Goal: Book appointment/travel/reservation

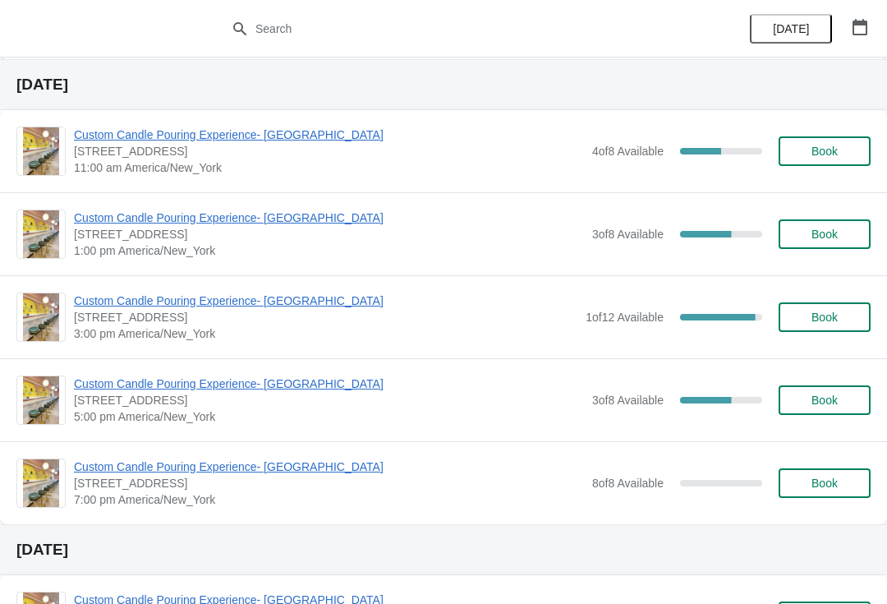
scroll to position [974, 0]
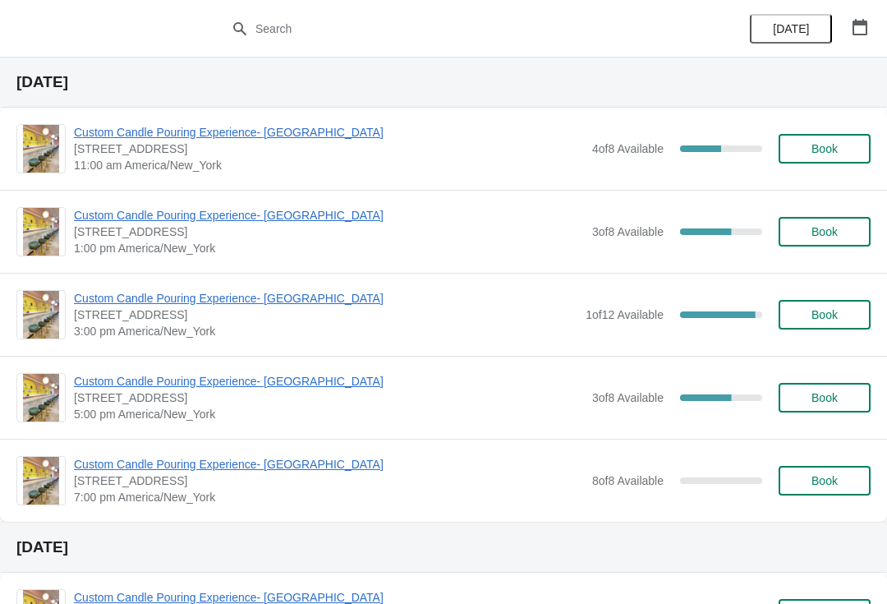
click at [831, 411] on button "Book" at bounding box center [825, 398] width 92 height 30
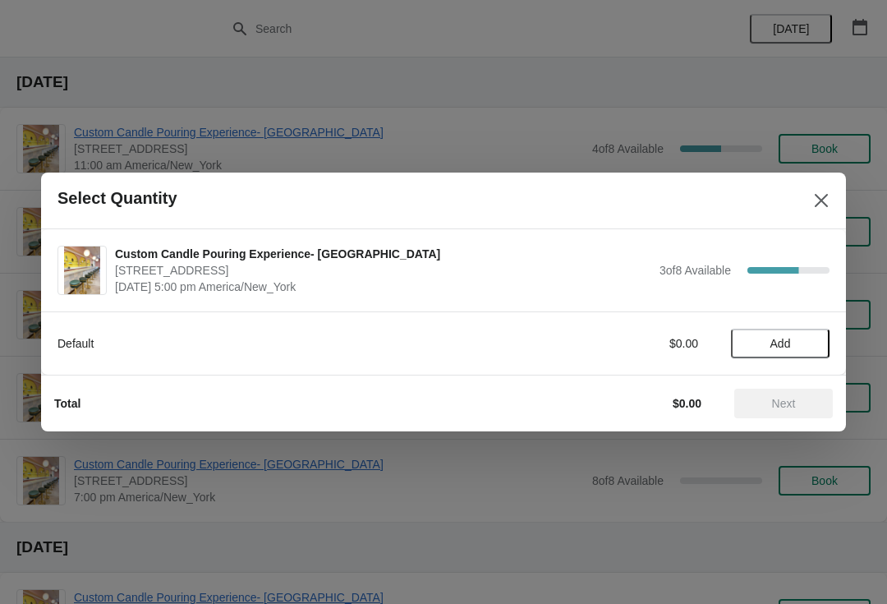
click at [787, 348] on span "Add" at bounding box center [781, 343] width 21 height 13
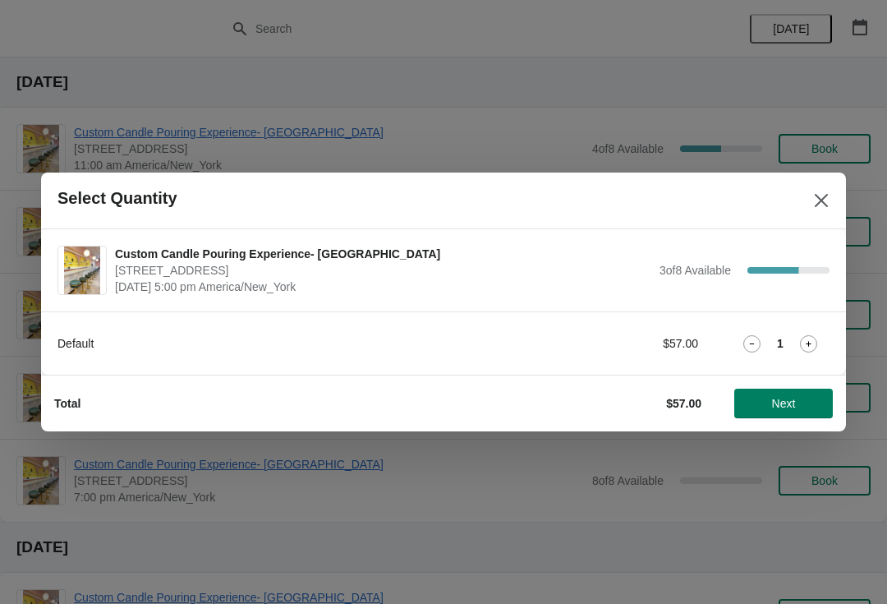
click at [817, 341] on icon at bounding box center [808, 343] width 17 height 17
click at [787, 409] on span "Next" at bounding box center [784, 403] width 24 height 13
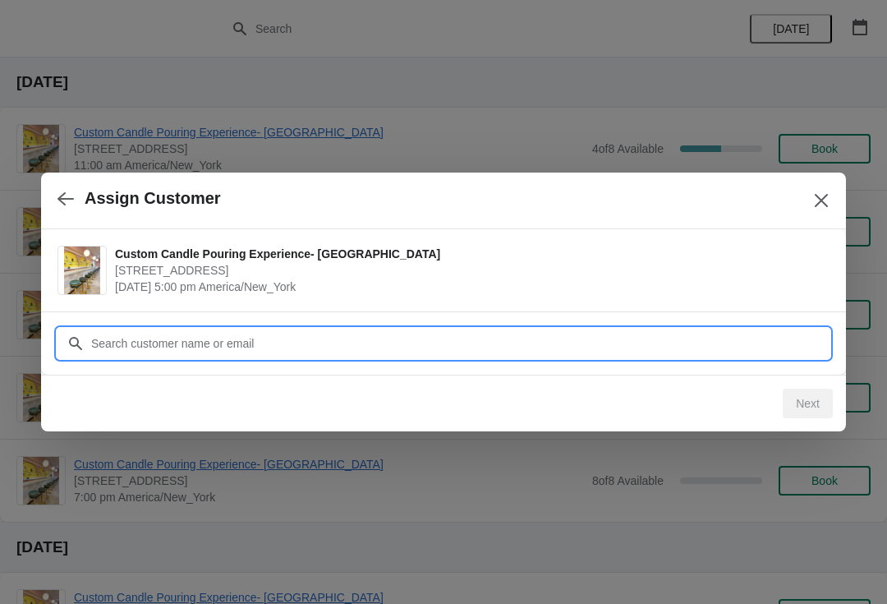
click at [566, 342] on input "Customer" at bounding box center [459, 344] width 739 height 30
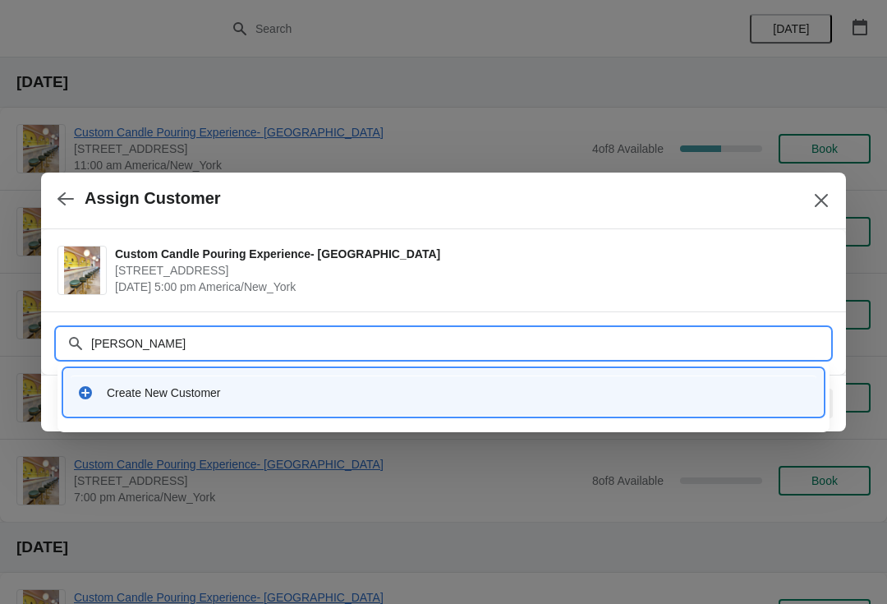
type input "Nate suarez"
click at [93, 397] on icon at bounding box center [85, 392] width 16 height 16
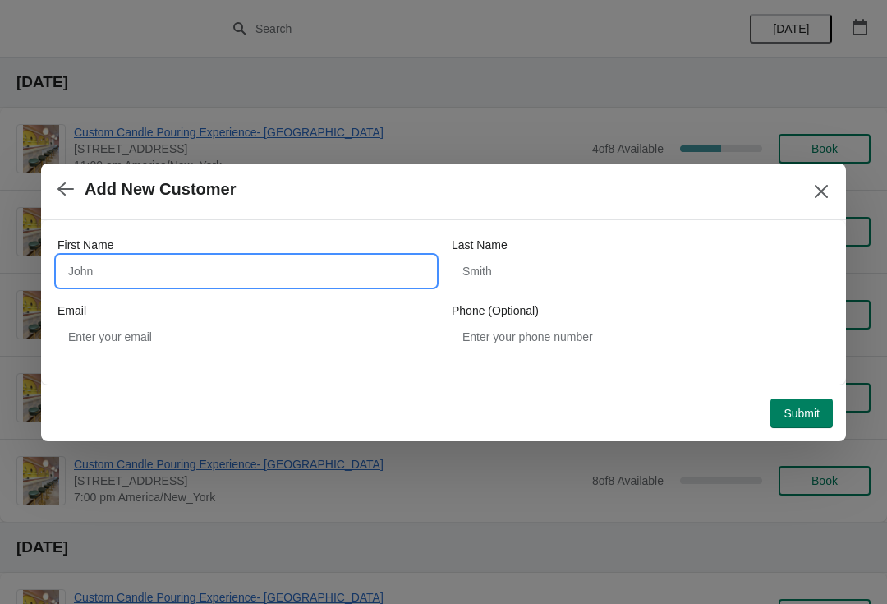
click at [107, 272] on input "First Name" at bounding box center [247, 271] width 378 height 30
type input "Nate"
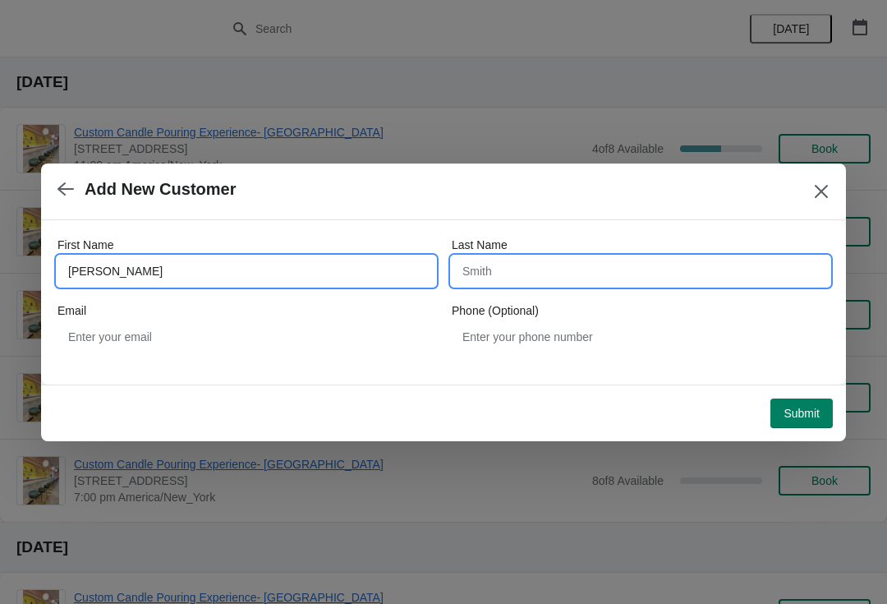
click at [629, 284] on input "Last Name" at bounding box center [641, 271] width 378 height 30
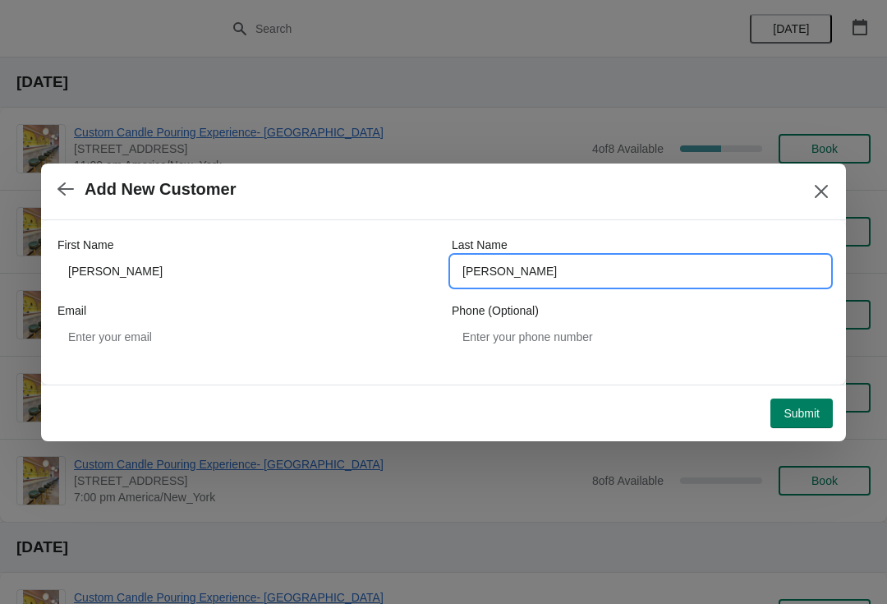
type input "Suarez"
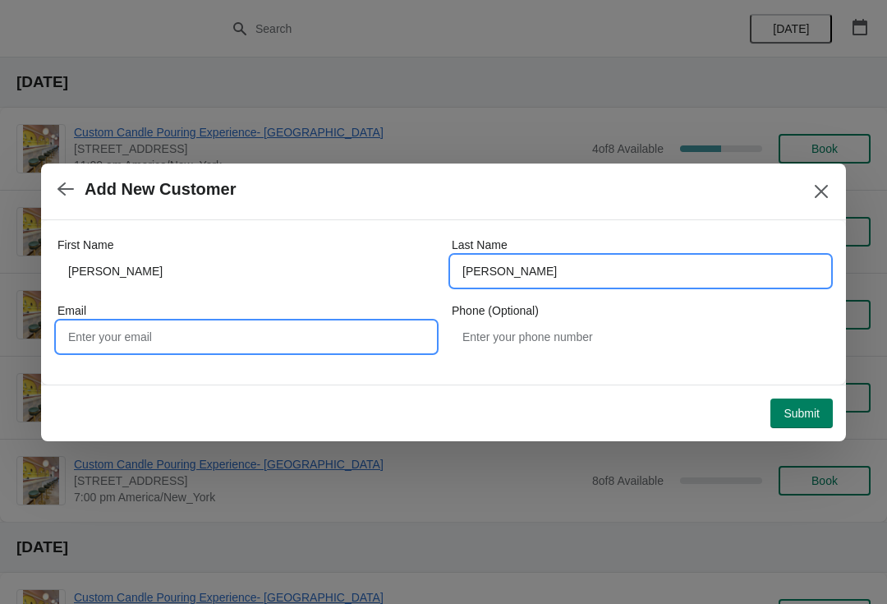
click at [86, 340] on input "Email" at bounding box center [247, 337] width 378 height 30
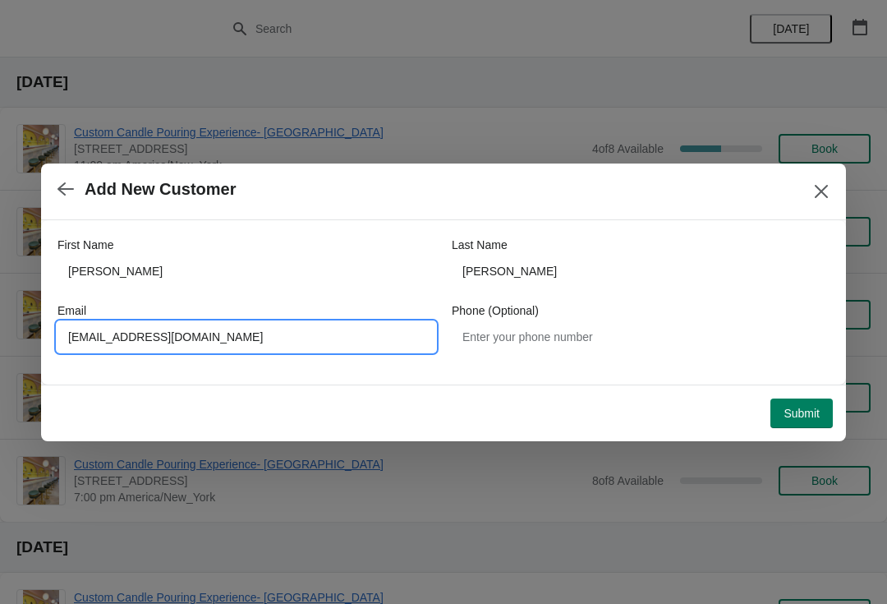
type input "Nate.suarez1@gmail.com"
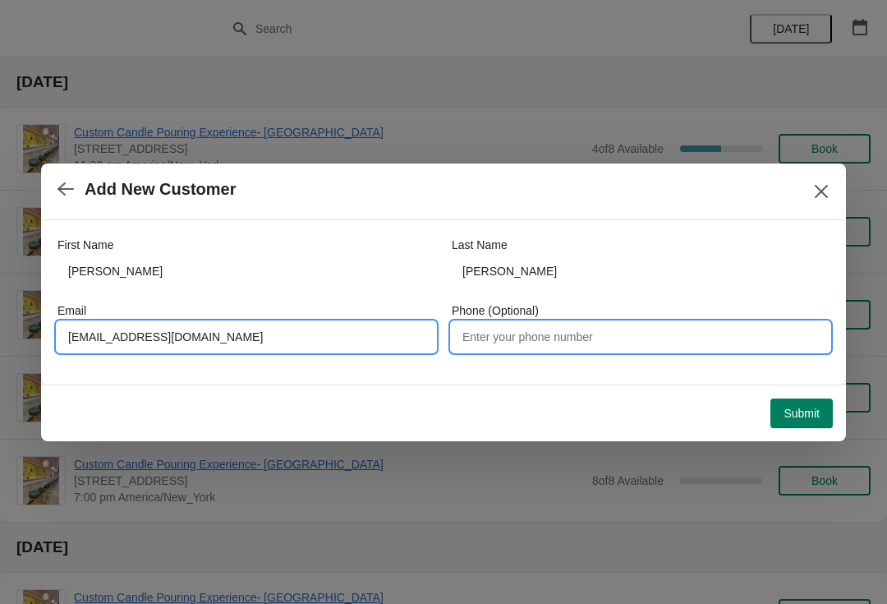
click at [653, 344] on input "Phone (Optional)" at bounding box center [641, 337] width 378 height 30
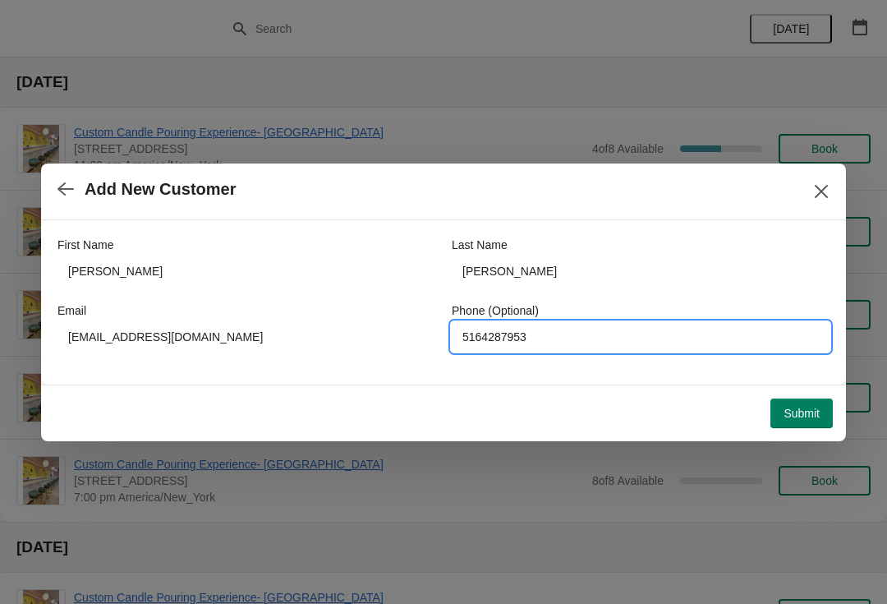
type input "5164287953"
click at [803, 412] on span "Submit" at bounding box center [802, 413] width 36 height 13
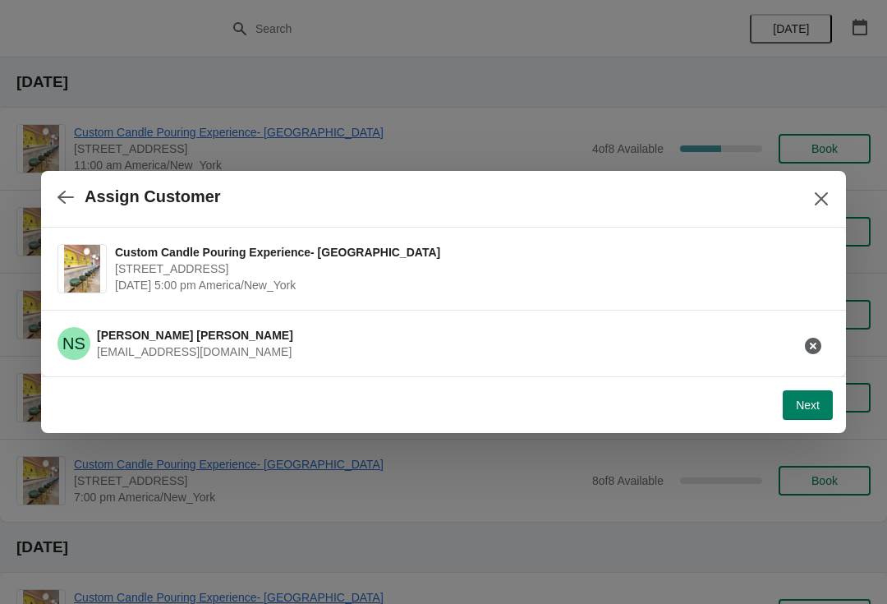
click at [812, 412] on button "Next" at bounding box center [808, 405] width 50 height 30
select select "Friend"
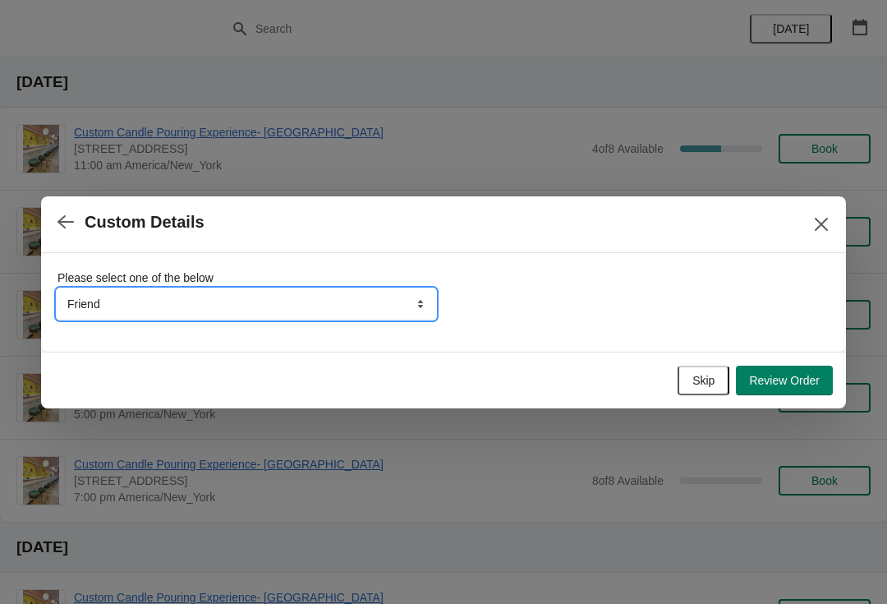
click at [102, 303] on select "Friend Instagram TikTok Yelp Walk-by Attended an event Google Other" at bounding box center [247, 304] width 378 height 30
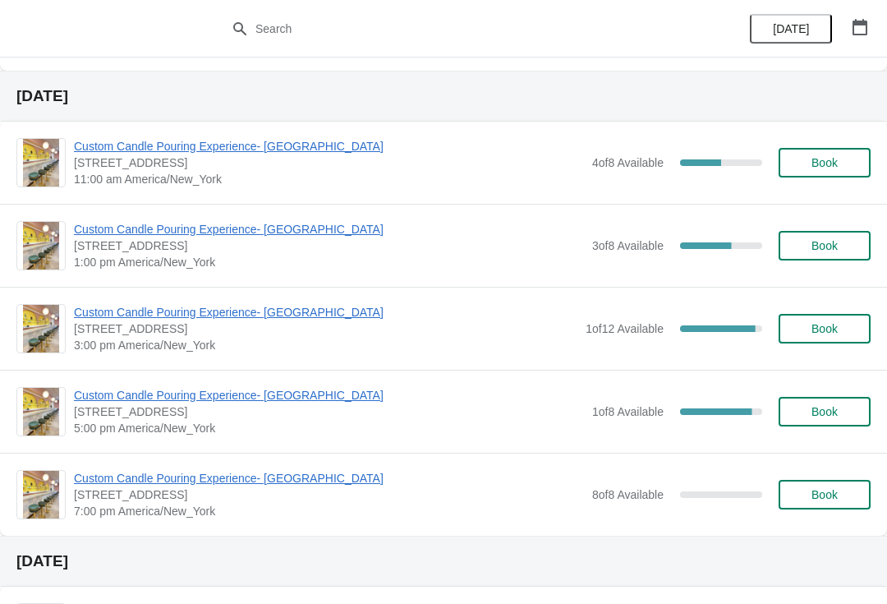
scroll to position [989, 0]
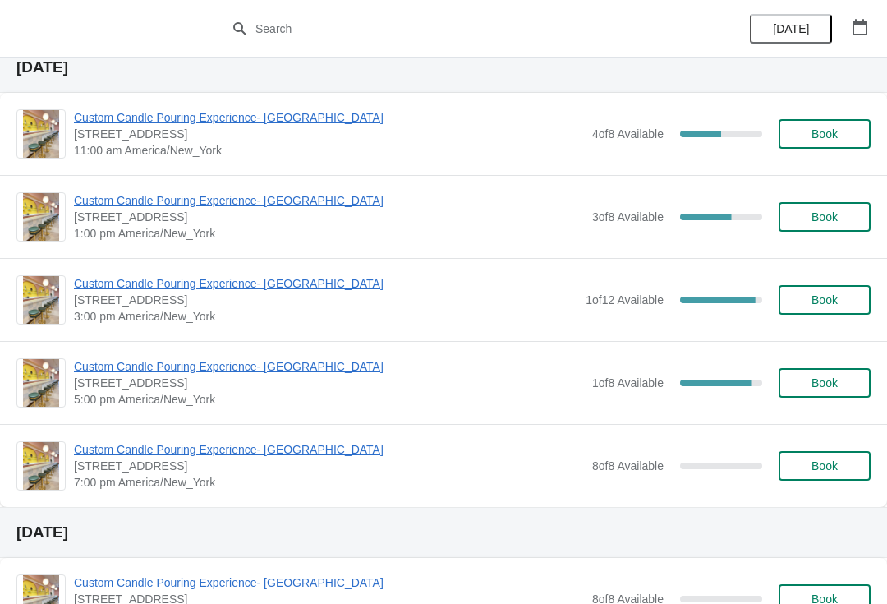
click at [823, 374] on button "Book" at bounding box center [825, 383] width 92 height 30
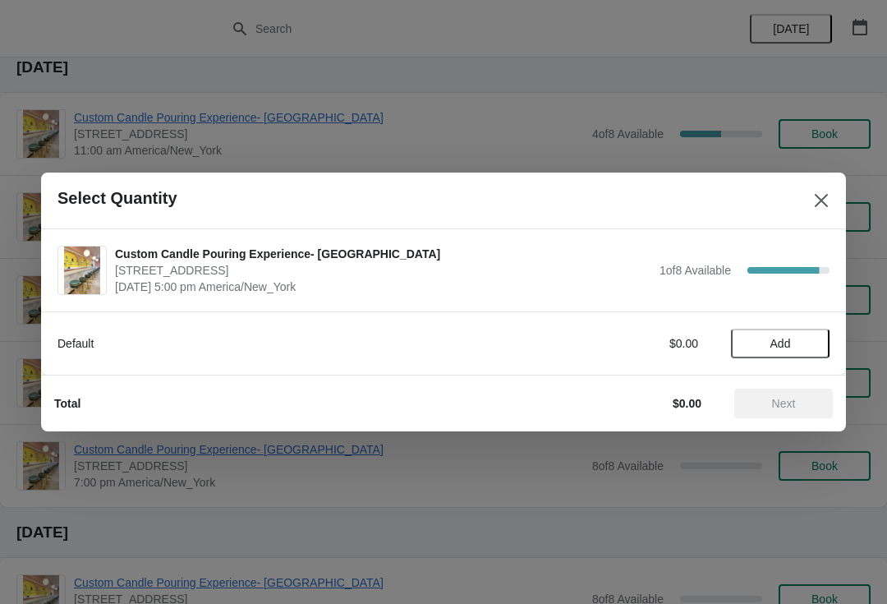
click at [811, 212] on button "Close" at bounding box center [822, 201] width 30 height 30
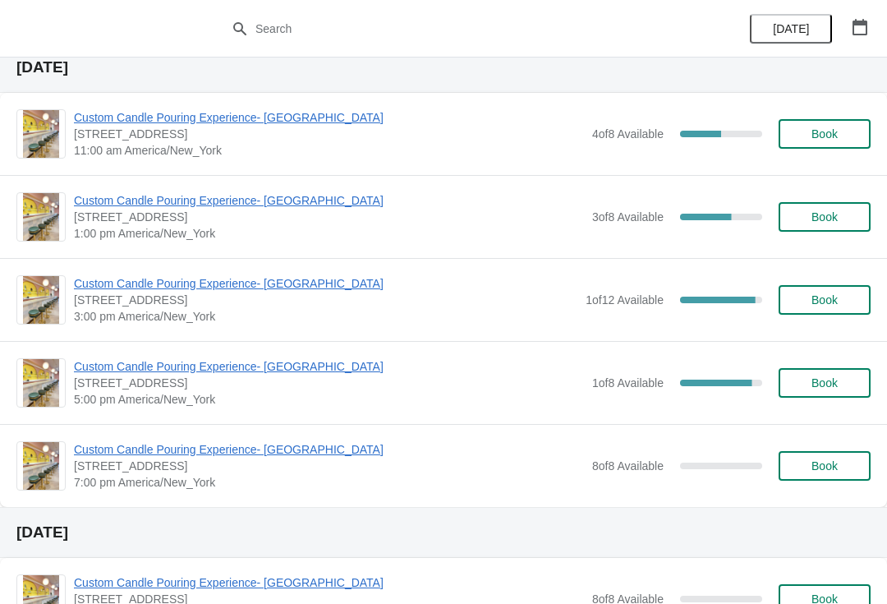
click at [683, 389] on div "1 of 8 Available 87.5 %" at bounding box center [677, 383] width 170 height 30
click at [723, 388] on div "1 of 8 Available 87.5 %" at bounding box center [677, 383] width 170 height 30
click at [179, 366] on span "Custom Candle Pouring Experience- [GEOGRAPHIC_DATA]" at bounding box center [329, 366] width 510 height 16
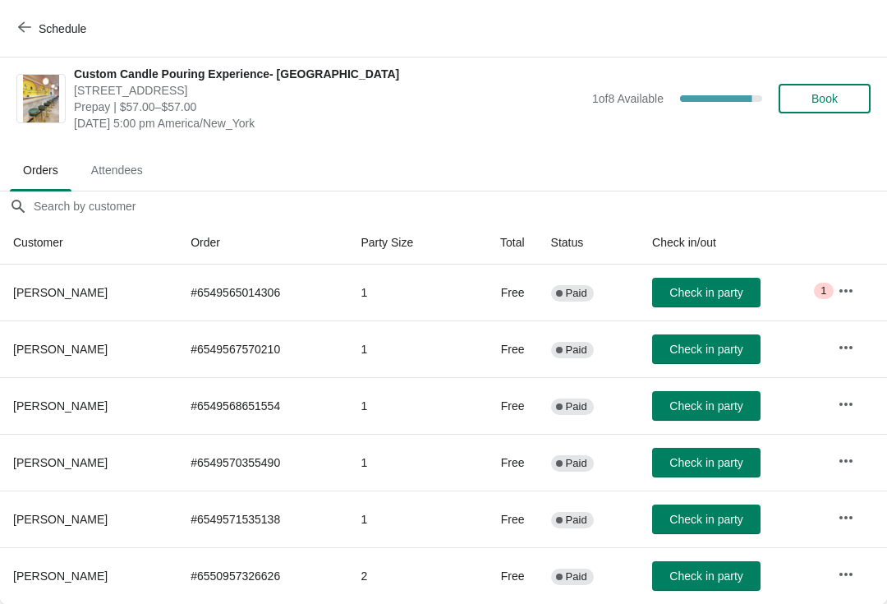
scroll to position [8, 0]
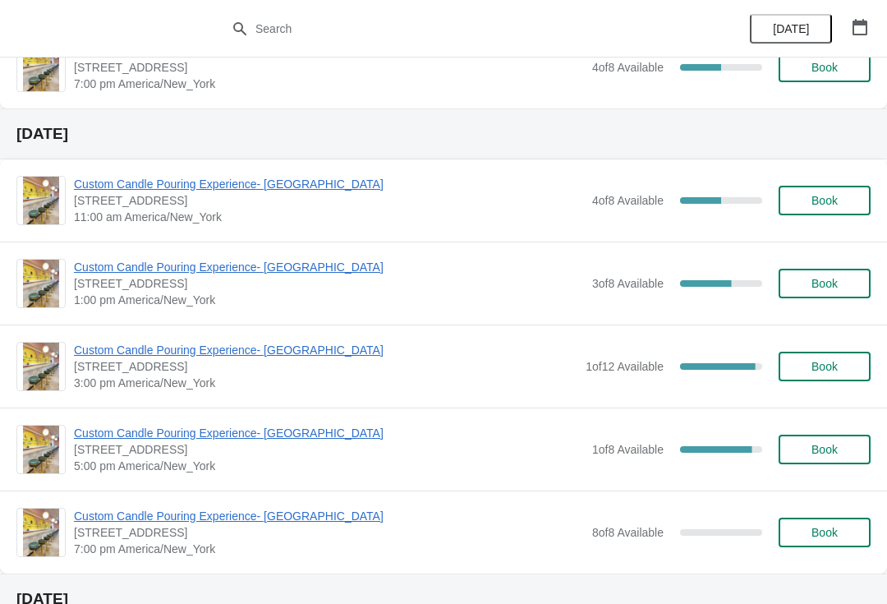
scroll to position [925, 0]
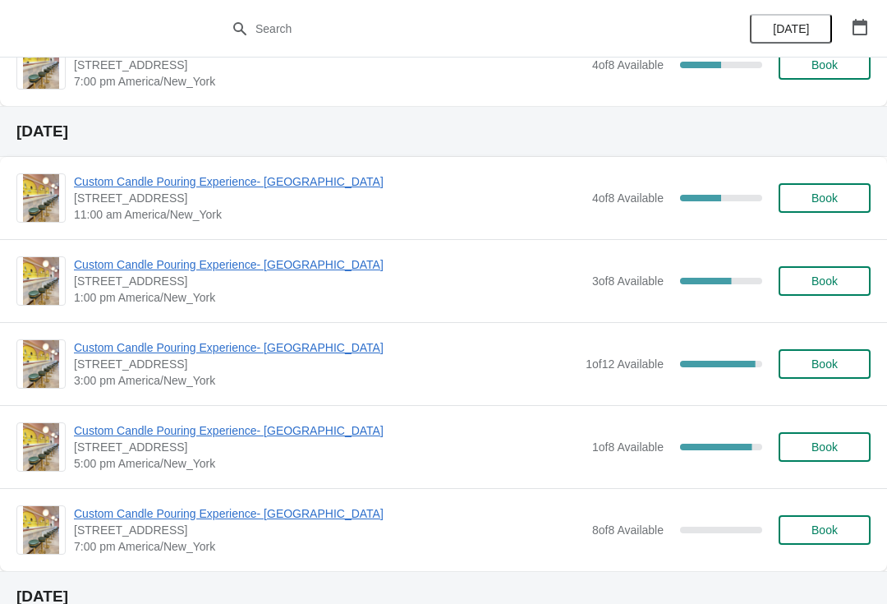
click at [666, 456] on div "1 of 8 Available 87.5 %" at bounding box center [677, 447] width 170 height 30
